Goal: Browse casually: Explore the website without a specific task or goal

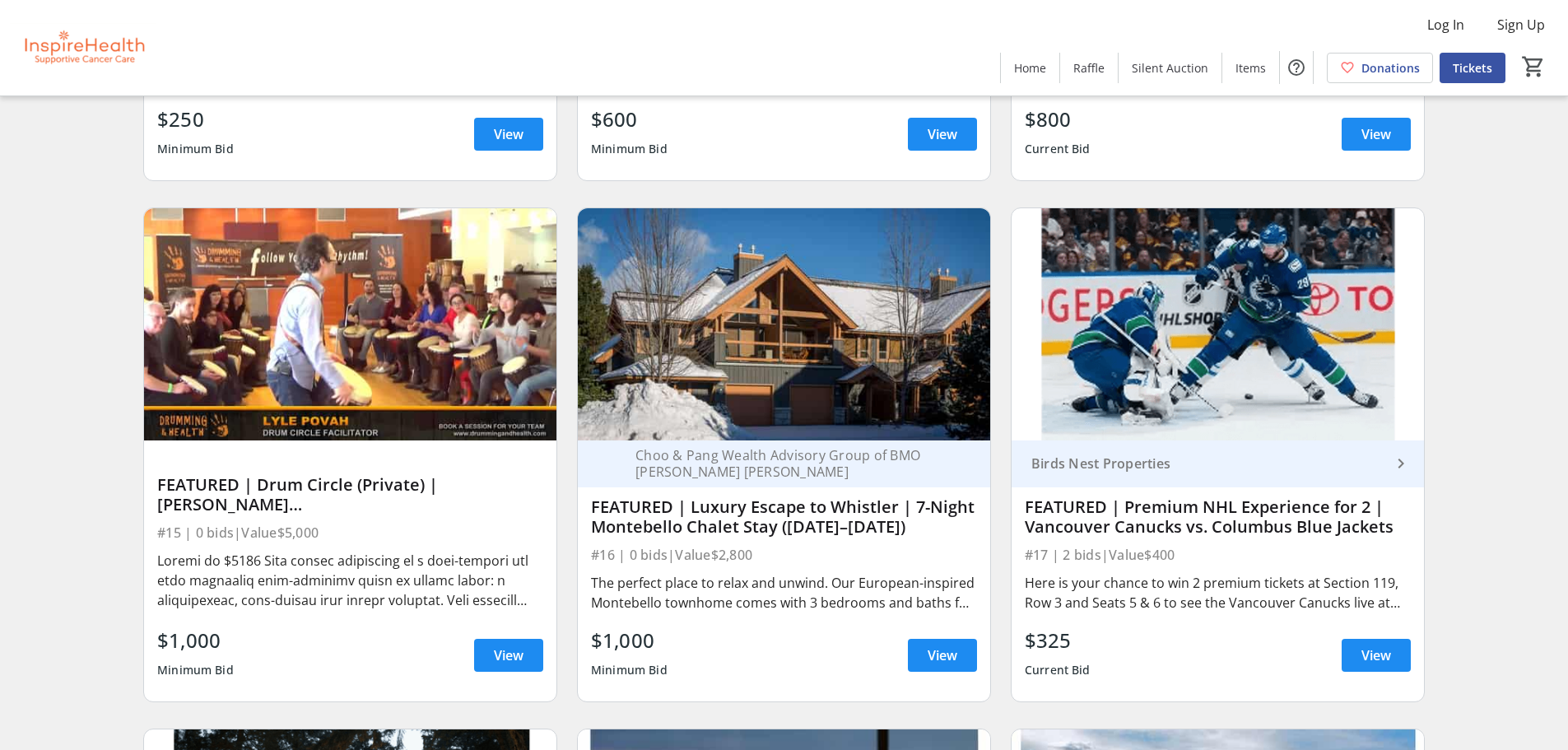
scroll to position [577, 0]
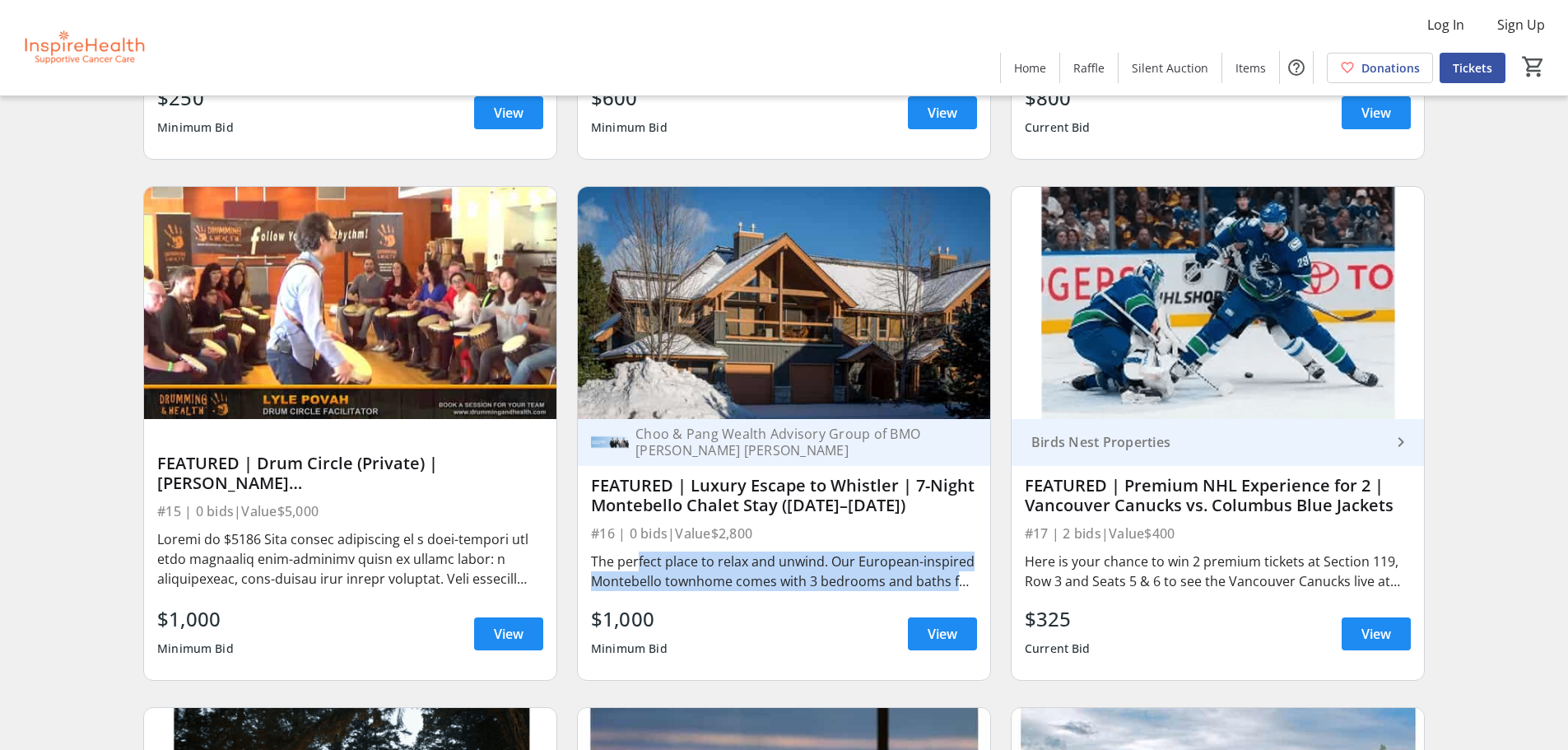
drag, startPoint x: 633, startPoint y: 556, endPoint x: 688, endPoint y: 592, distance: 65.7
click at [688, 592] on div "The perfect place to relax and unwind. Our European-inspired Montebello townhom…" at bounding box center [784, 571] width 386 height 46
click at [691, 582] on div "The perfect place to relax and unwind. Our European-inspired Montebello townhom…" at bounding box center [784, 571] width 386 height 40
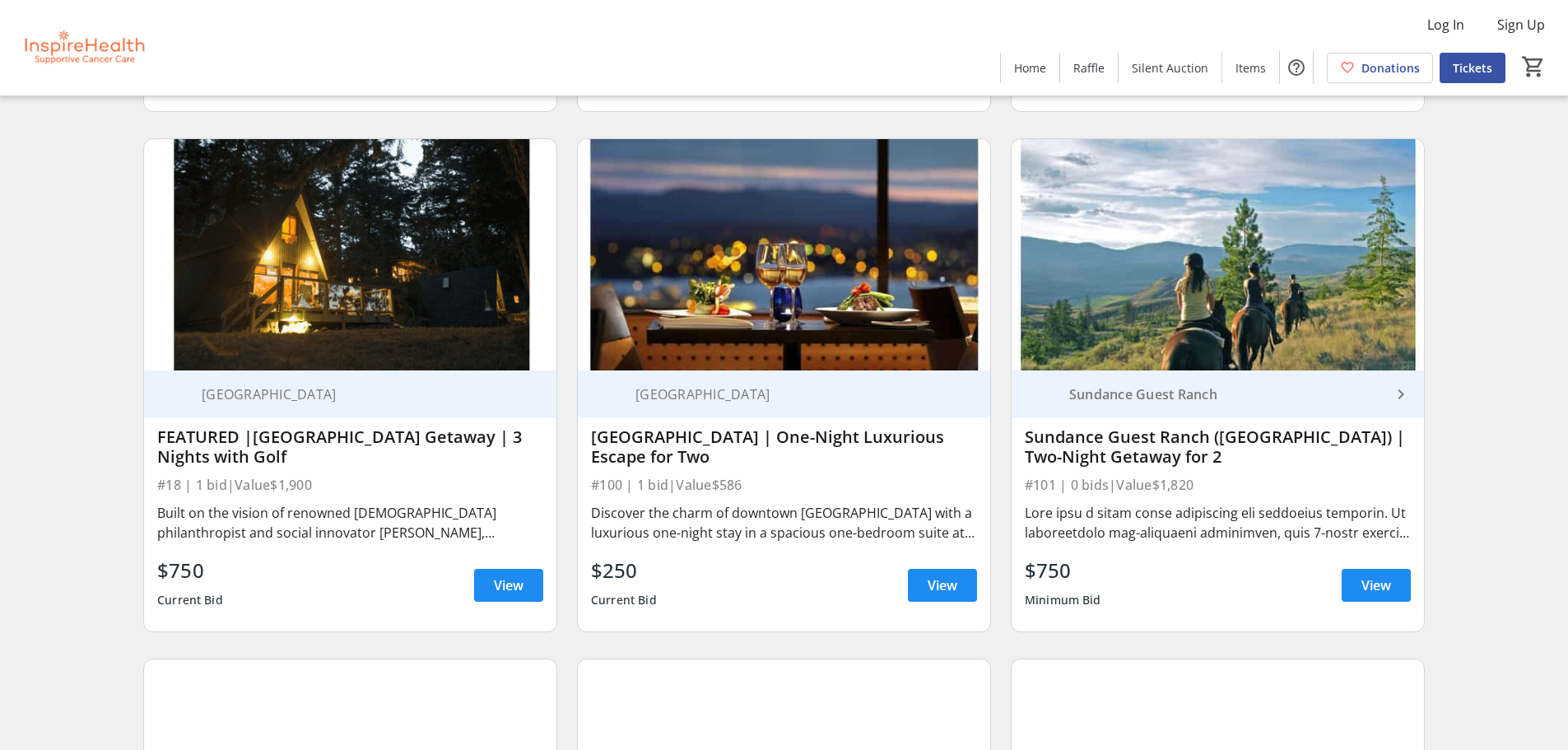
scroll to position [1152, 0]
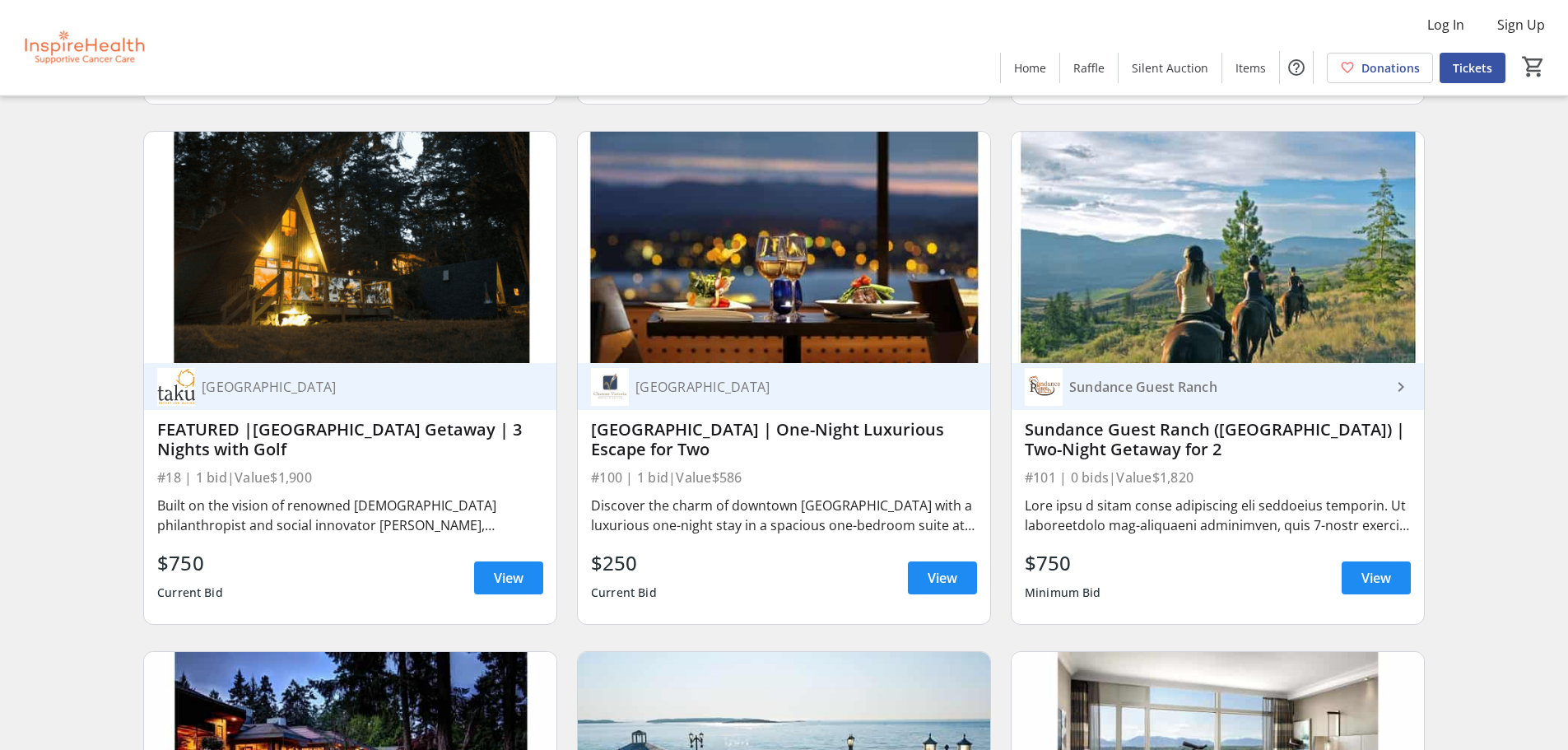
click at [343, 506] on div "Built on the vision of renowned [DEMOGRAPHIC_DATA] philanthropist and social in…" at bounding box center [350, 515] width 386 height 40
click at [343, 505] on div "Built on the vision of renowned [DEMOGRAPHIC_DATA] philanthropist and social in…" at bounding box center [350, 515] width 386 height 40
click at [338, 523] on div "Built on the vision of renowned [DEMOGRAPHIC_DATA] philanthropist and social in…" at bounding box center [350, 515] width 386 height 40
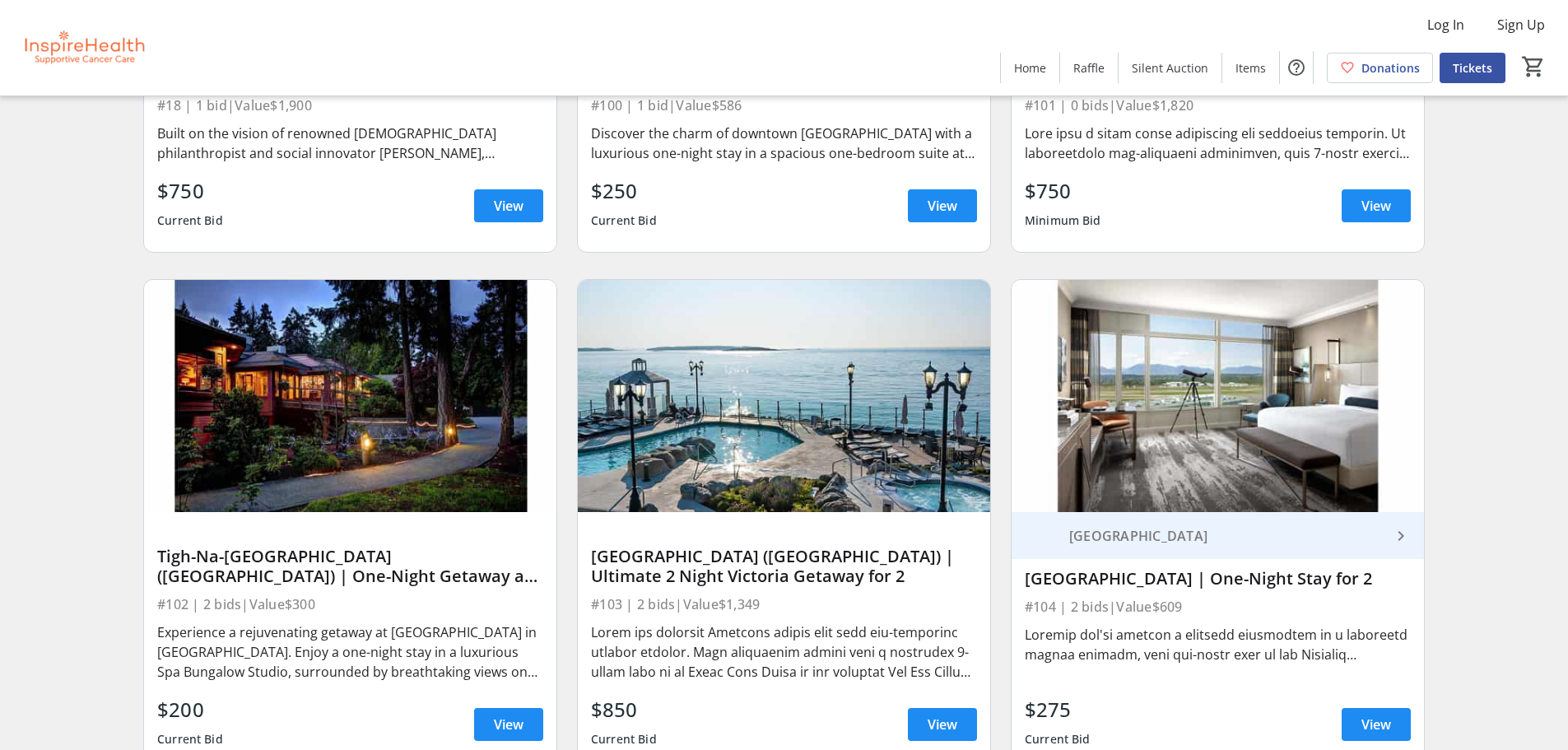
scroll to position [1564, 0]
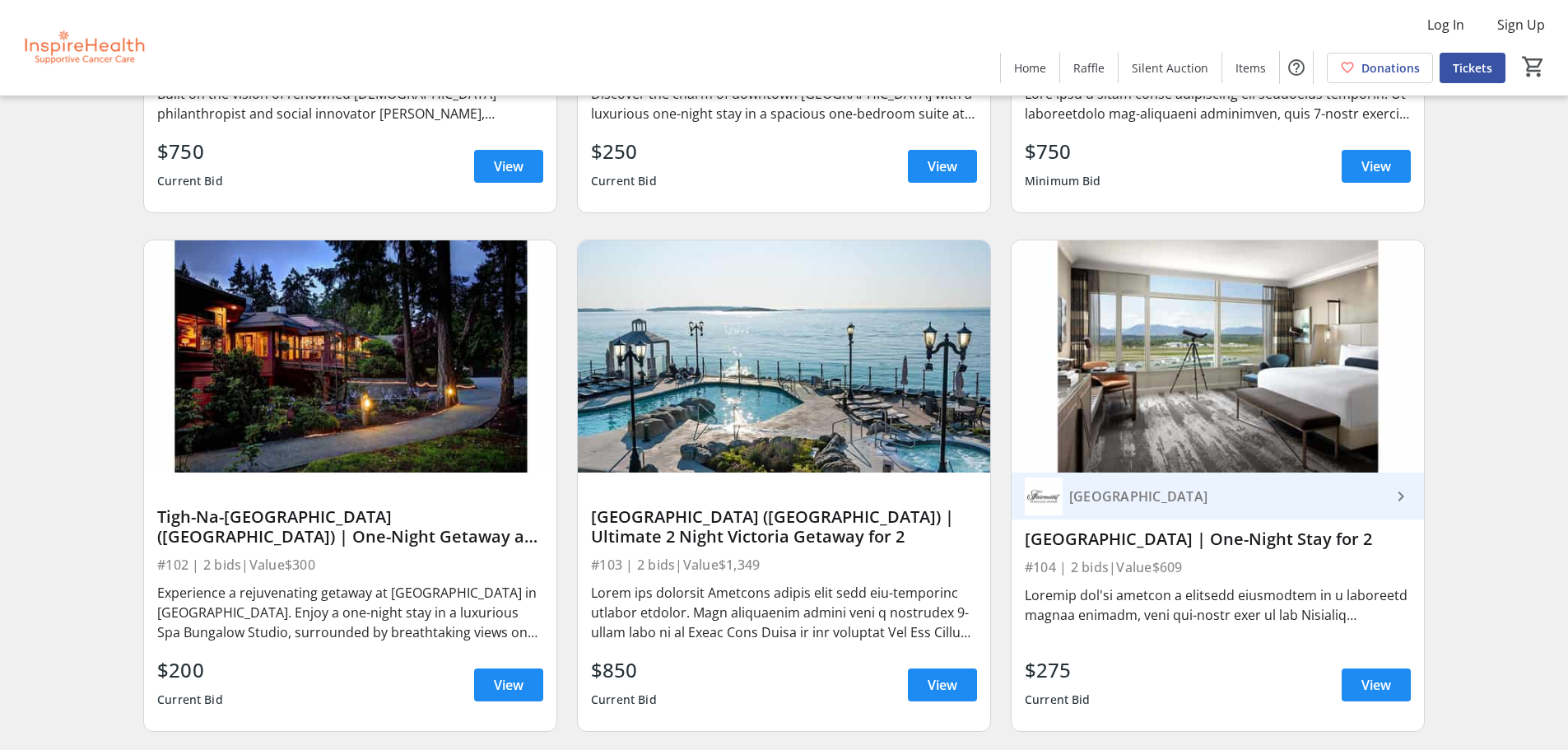
click at [391, 619] on div "Experience a rejuvenating getaway at Tigh-Na-Mara Seaside Spa Resort in Parksvi…" at bounding box center [350, 612] width 386 height 59
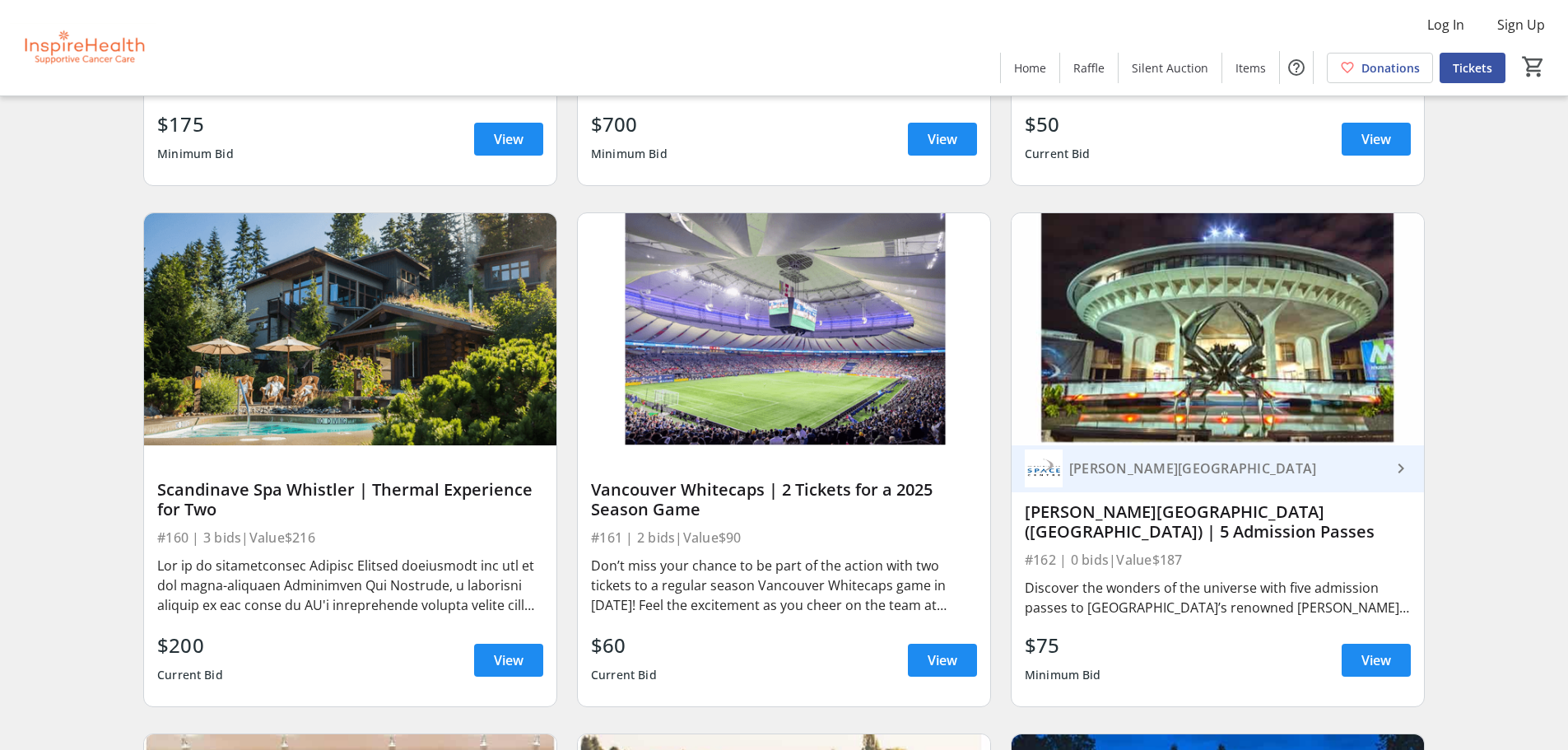
scroll to position [5762, 0]
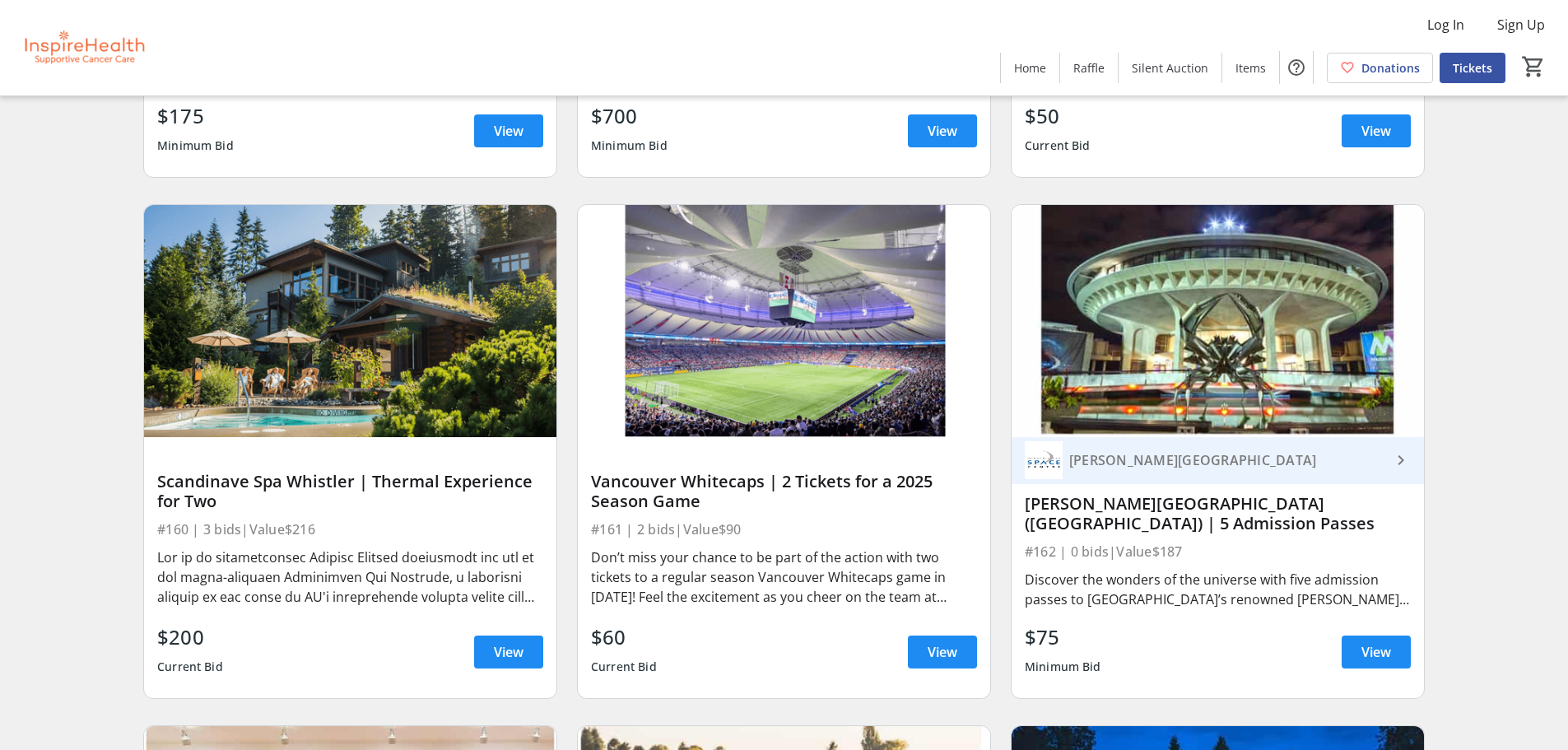
click at [289, 598] on div at bounding box center [350, 577] width 386 height 59
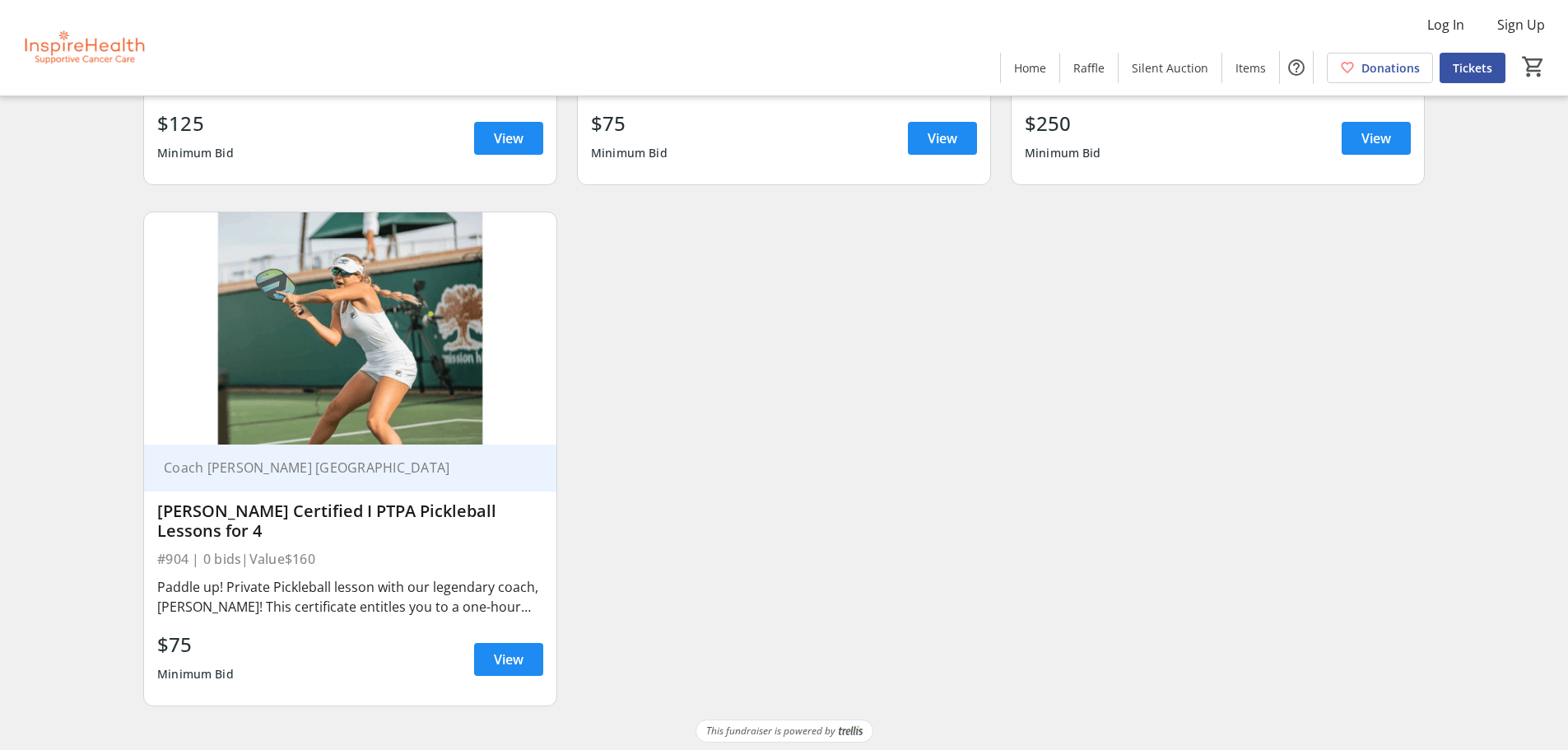
scroll to position [20284, 0]
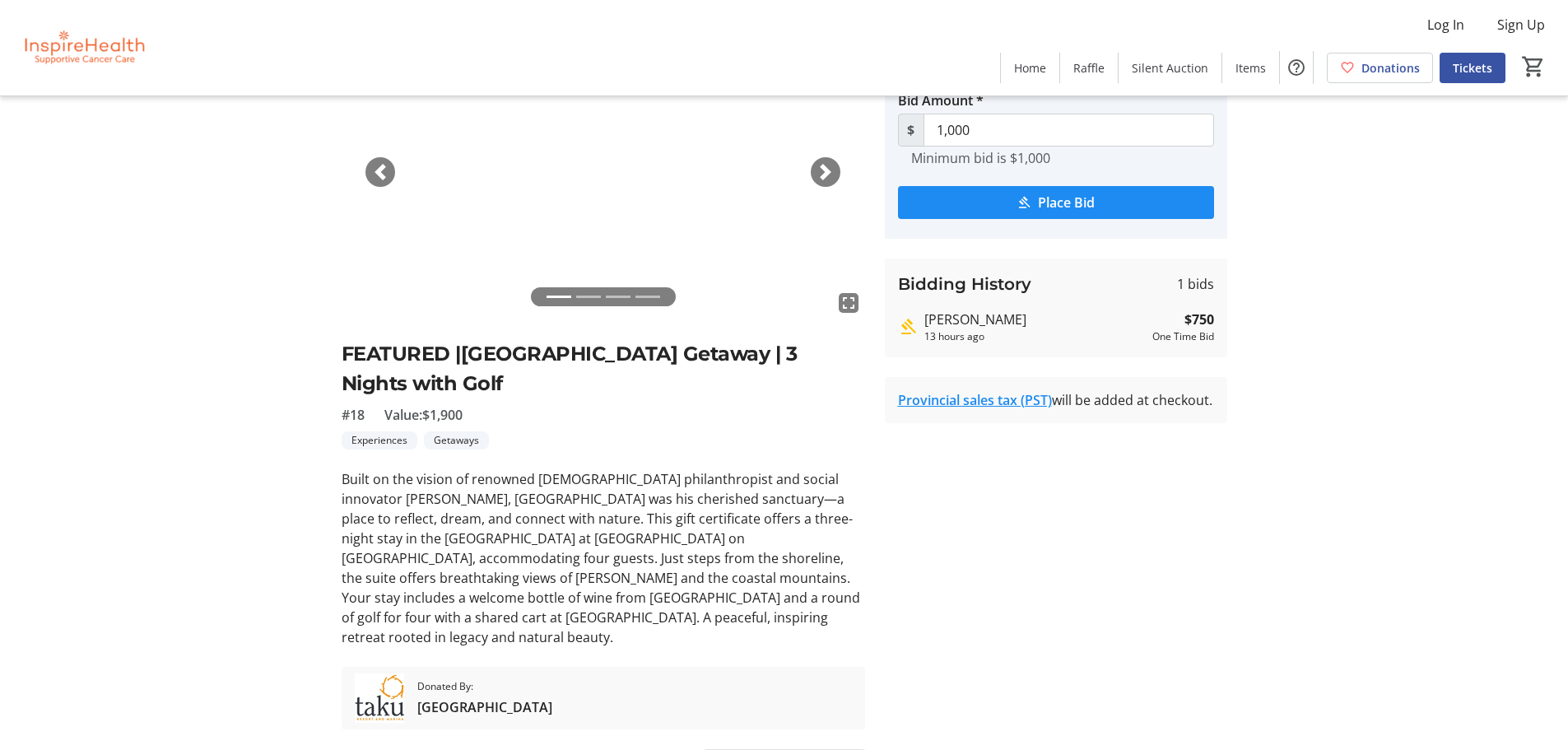
scroll to position [153, 0]
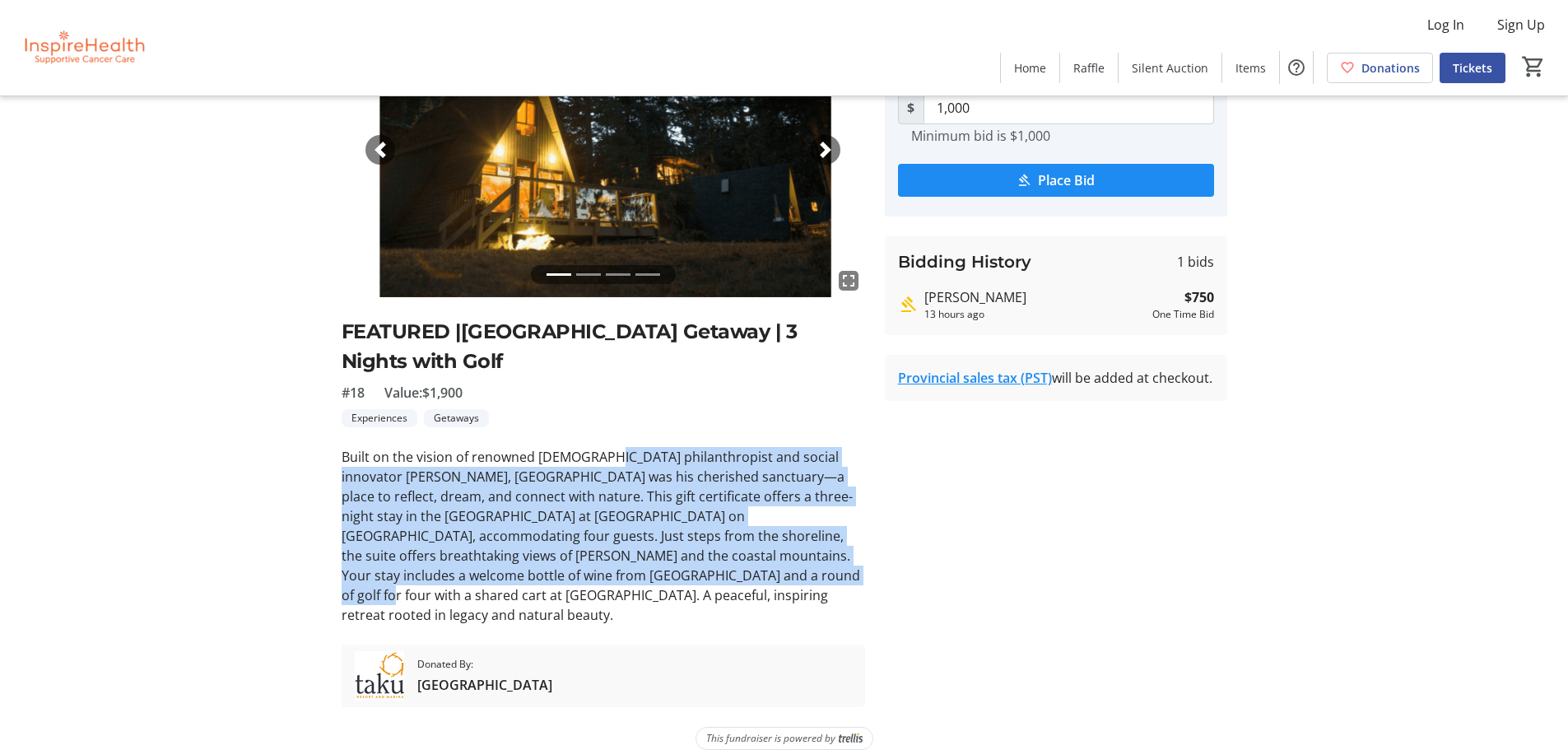
drag, startPoint x: 602, startPoint y: 465, endPoint x: 640, endPoint y: 573, distance: 114.5
click at [640, 573] on p "Built on the vision of renowned [DEMOGRAPHIC_DATA] philanthropist and social in…" at bounding box center [603, 535] width 524 height 178
click at [640, 570] on p "Built on the vision of renowned [DEMOGRAPHIC_DATA] philanthropist and social in…" at bounding box center [603, 535] width 524 height 178
drag, startPoint x: 428, startPoint y: 481, endPoint x: 714, endPoint y: 577, distance: 301.7
click at [714, 577] on p "Built on the vision of renowned [DEMOGRAPHIC_DATA] philanthropist and social in…" at bounding box center [603, 535] width 524 height 178
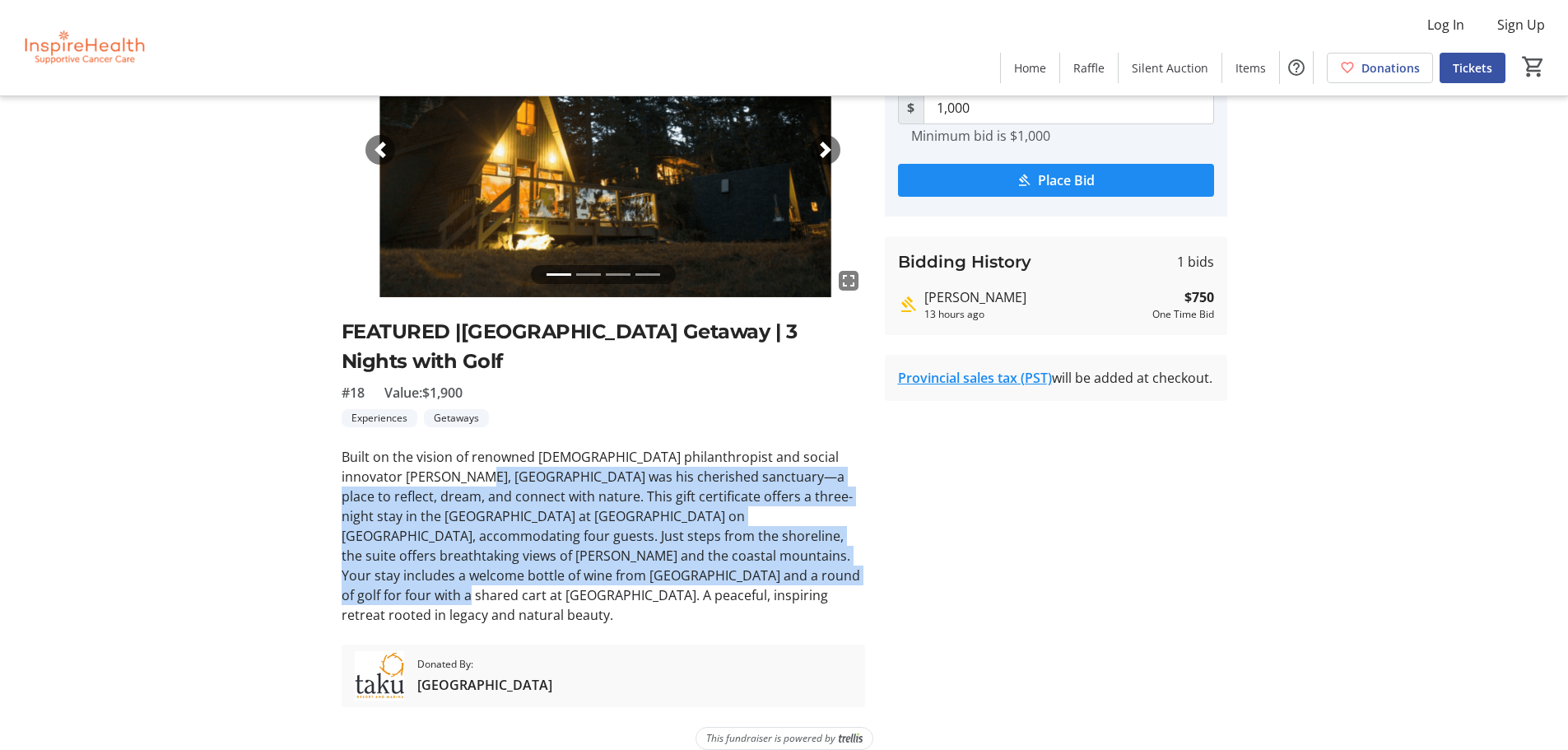
click at [710, 579] on p "Built on the vision of renowned [DEMOGRAPHIC_DATA] philanthropist and social in…" at bounding box center [603, 535] width 524 height 178
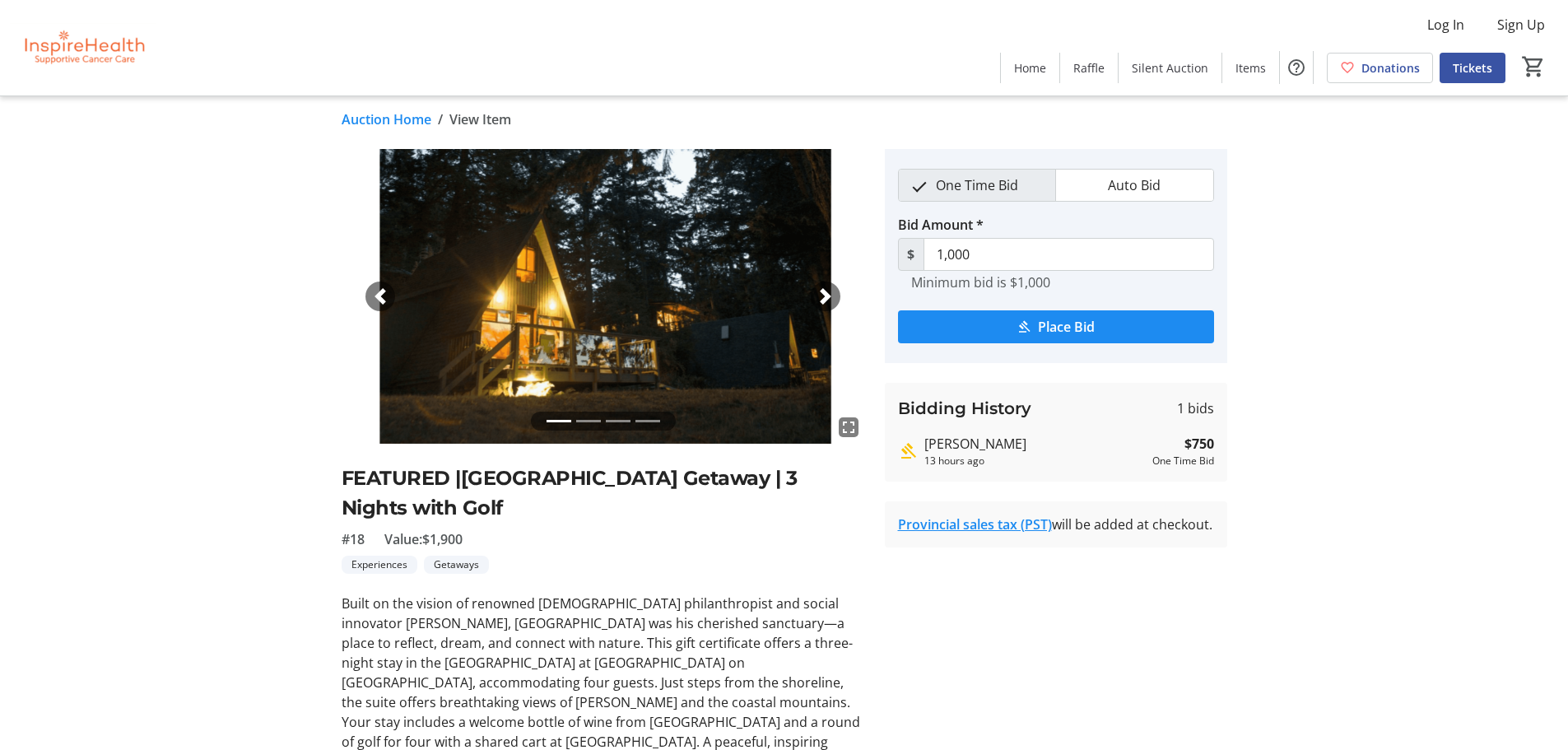
scroll to position [0, 0]
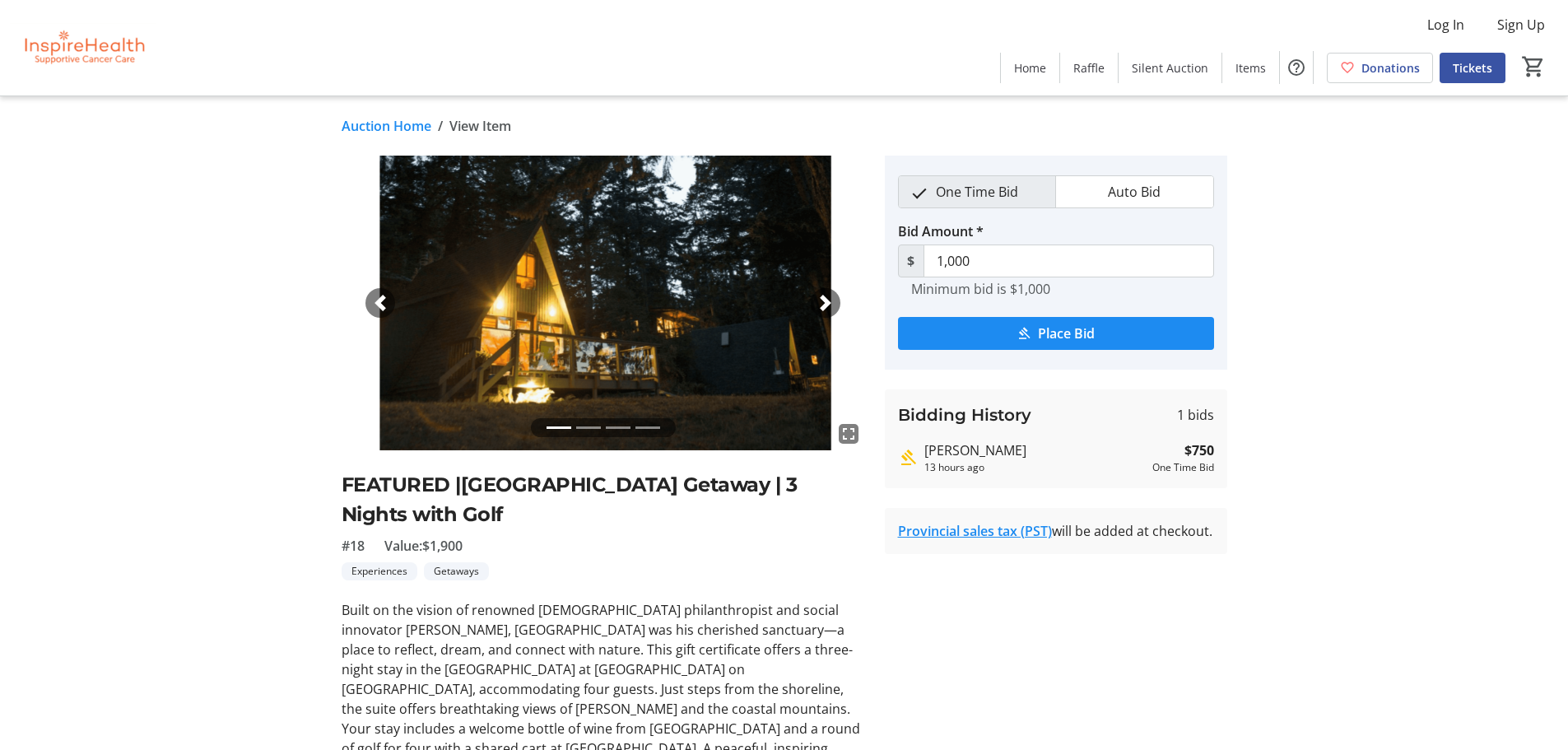
click at [829, 301] on span "button" at bounding box center [826, 303] width 17 height 17
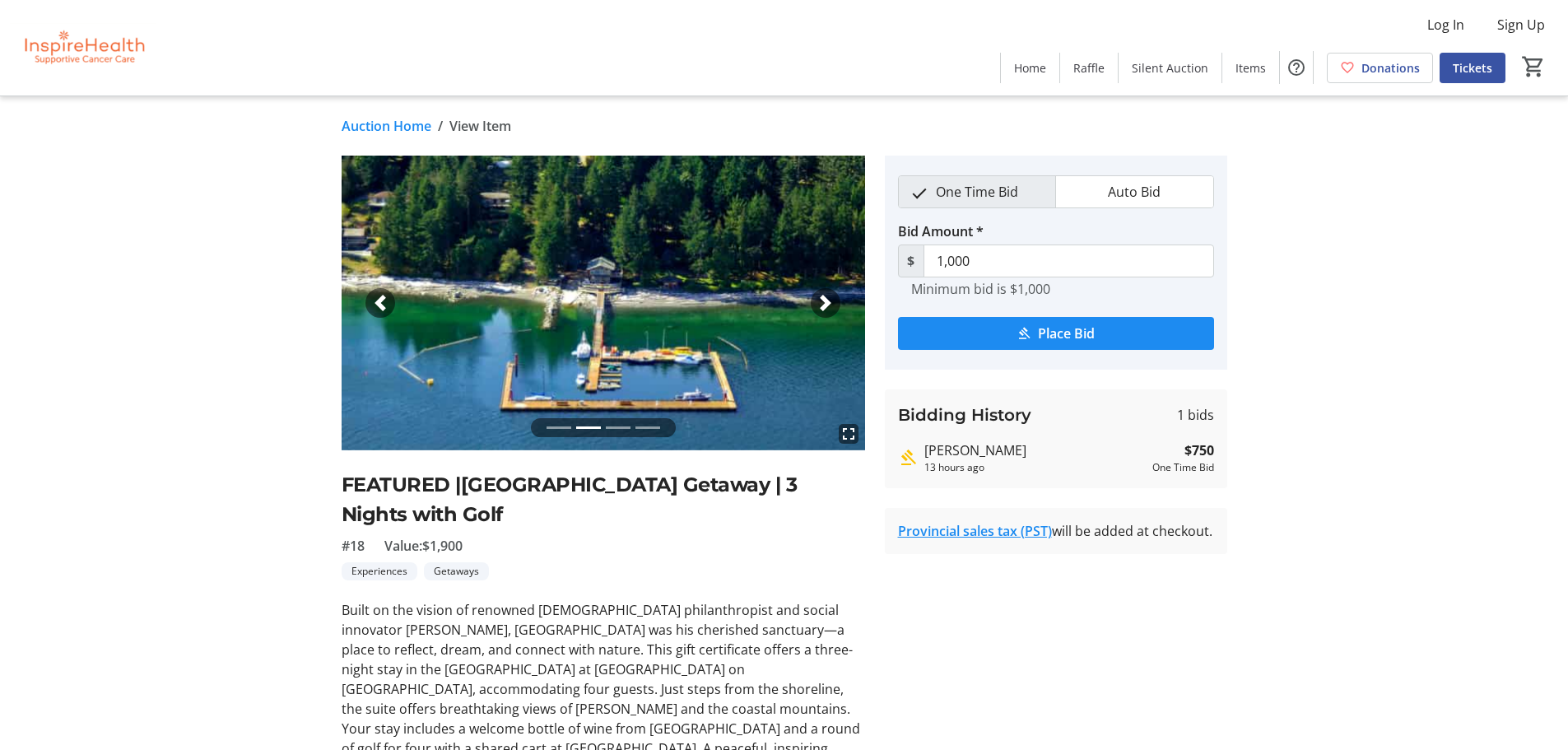
click at [829, 301] on span "button" at bounding box center [826, 303] width 17 height 17
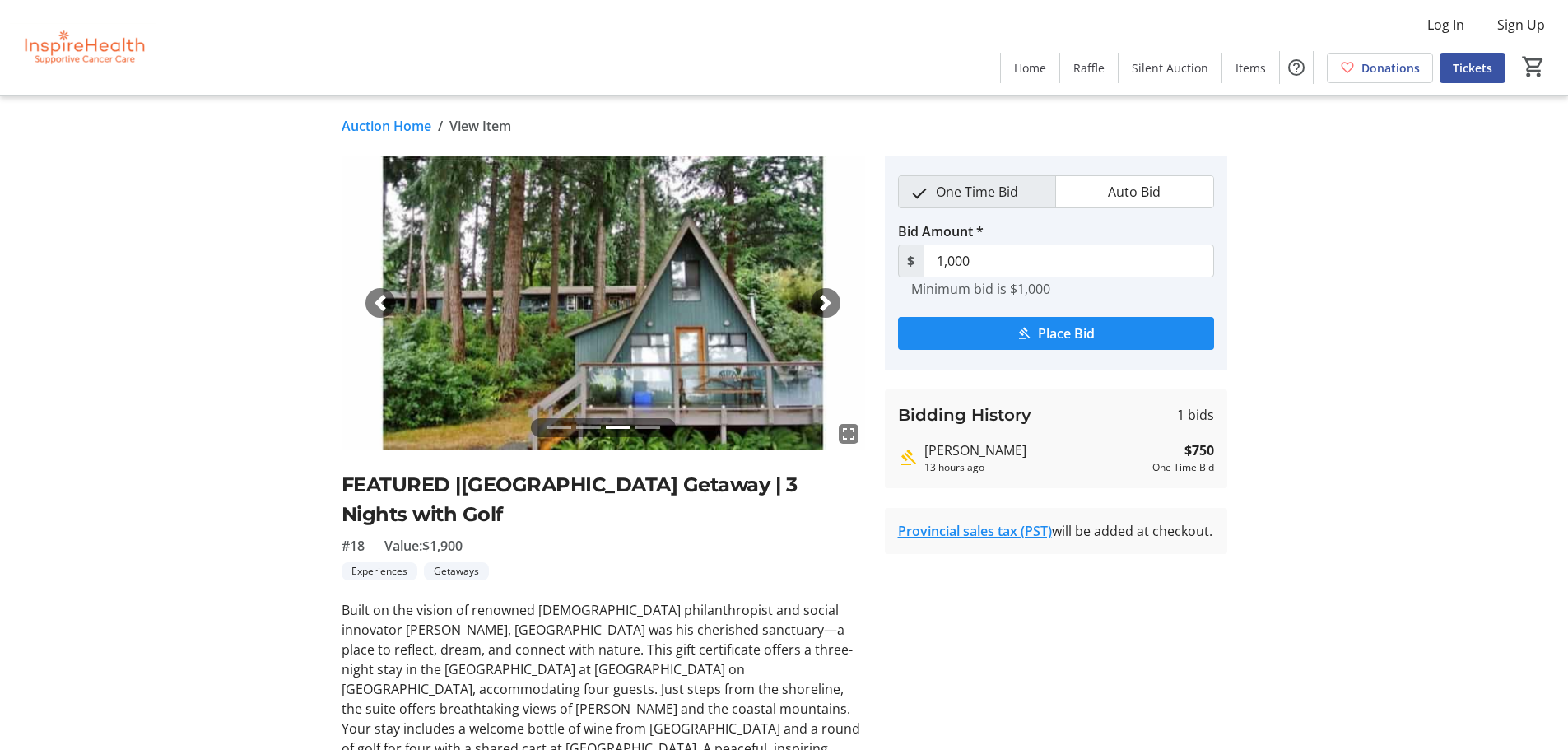
click at [829, 301] on span "button" at bounding box center [826, 303] width 17 height 17
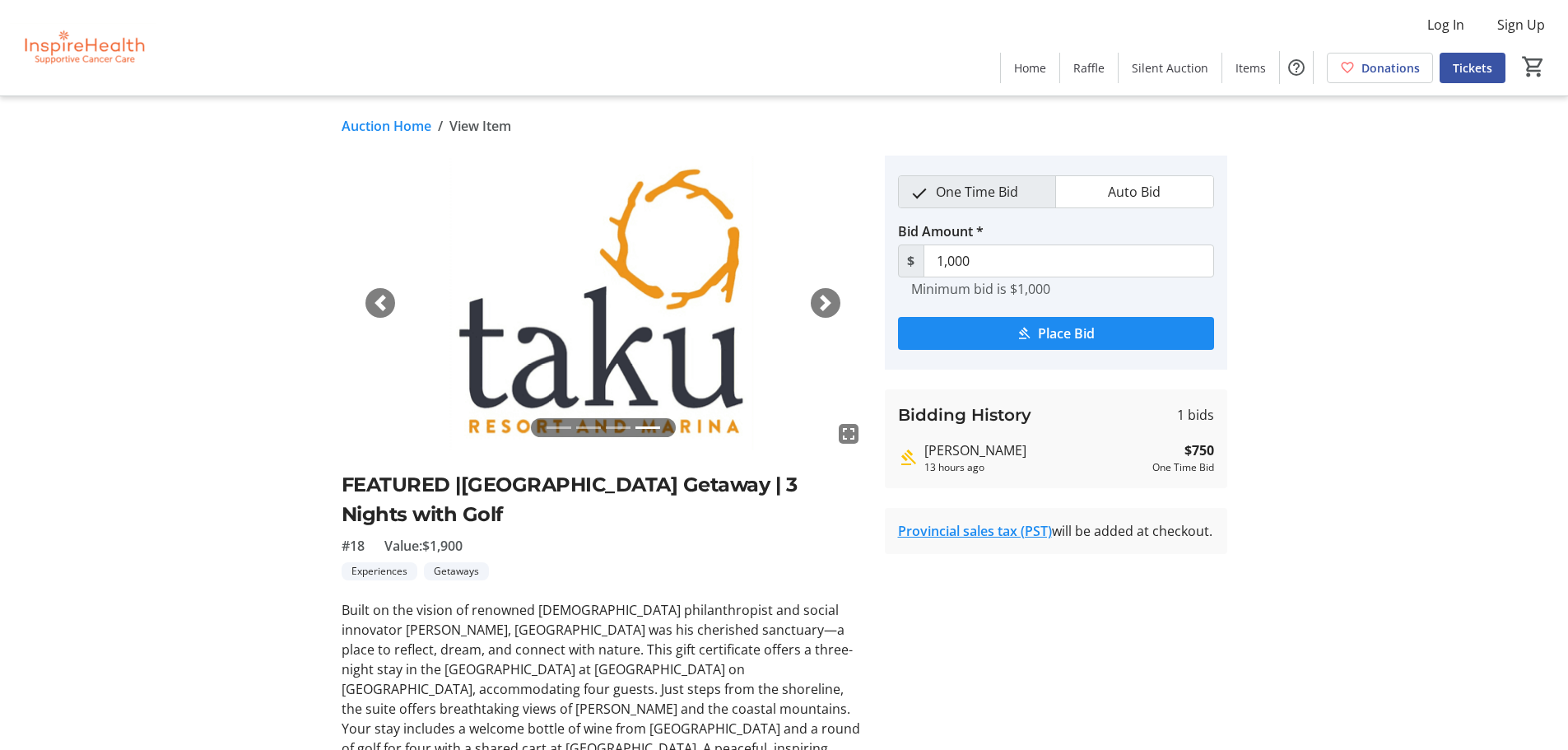
click at [829, 301] on span "button" at bounding box center [826, 303] width 17 height 17
